Goal: Navigation & Orientation: Find specific page/section

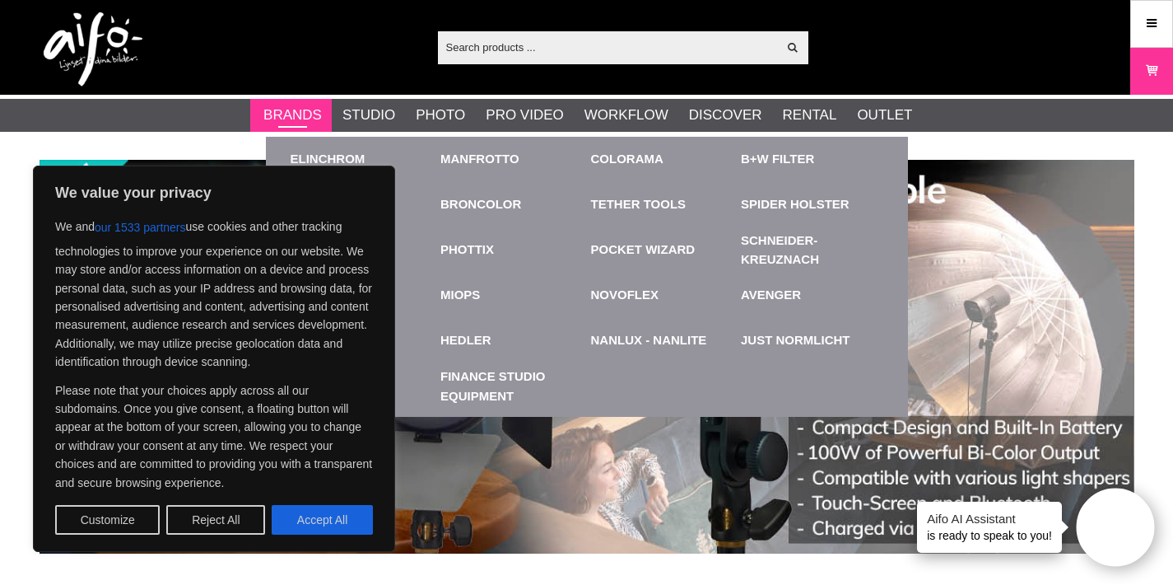
click at [303, 109] on link "Brands" at bounding box center [292, 115] width 58 height 21
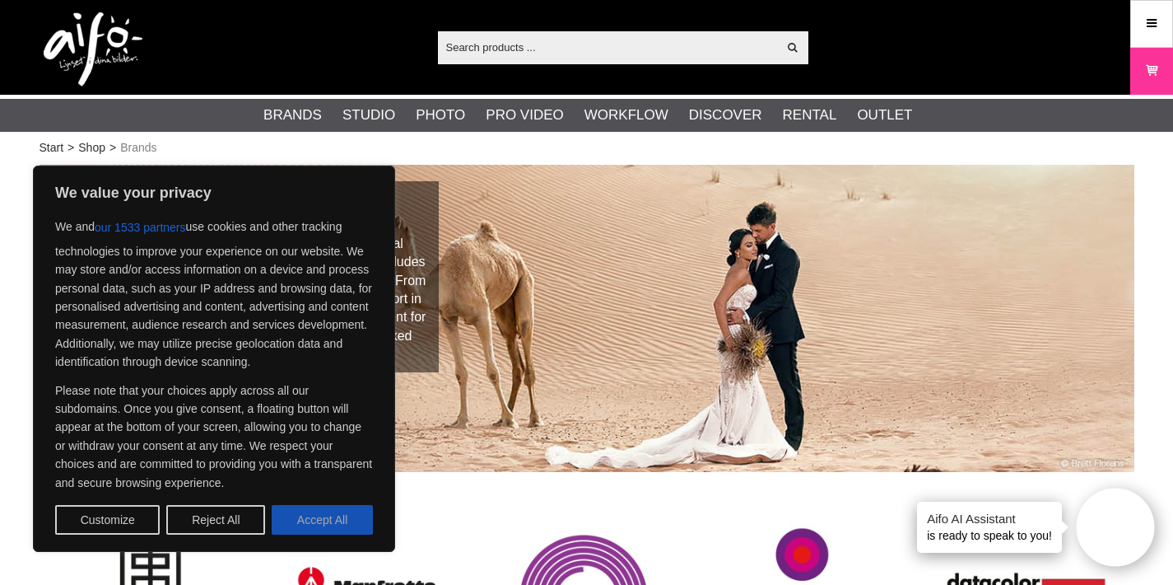
click at [336, 519] on button "Accept All" at bounding box center [322, 520] width 101 height 30
checkbox input "true"
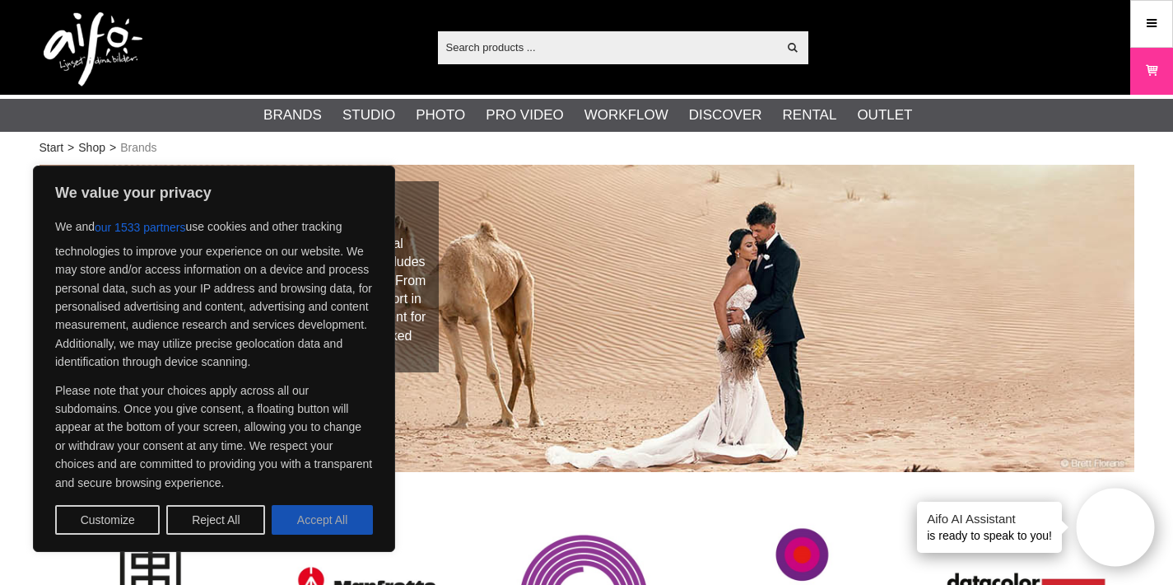
checkbox input "true"
